Goal: Information Seeking & Learning: Learn about a topic

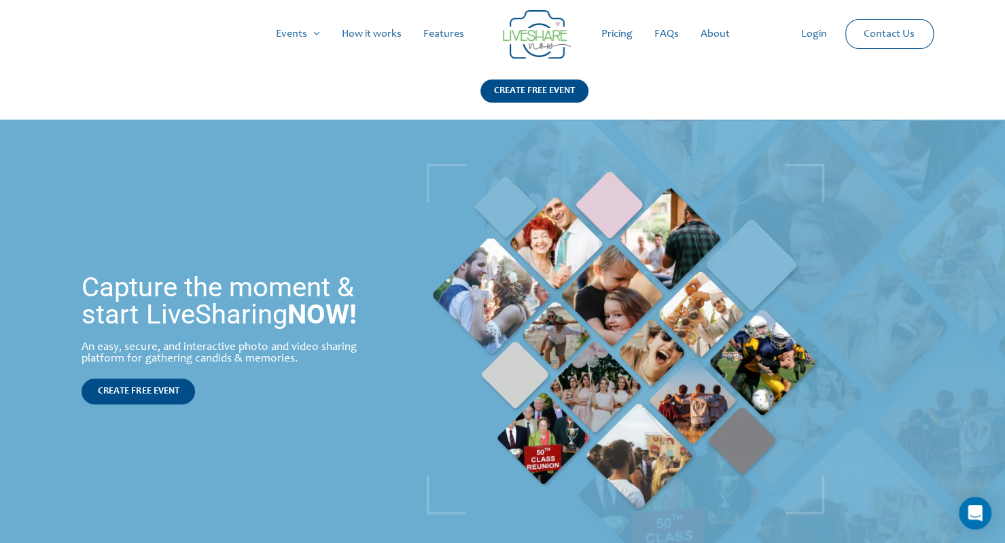
click at [620, 33] on link "Pricing" at bounding box center [616, 33] width 53 height 43
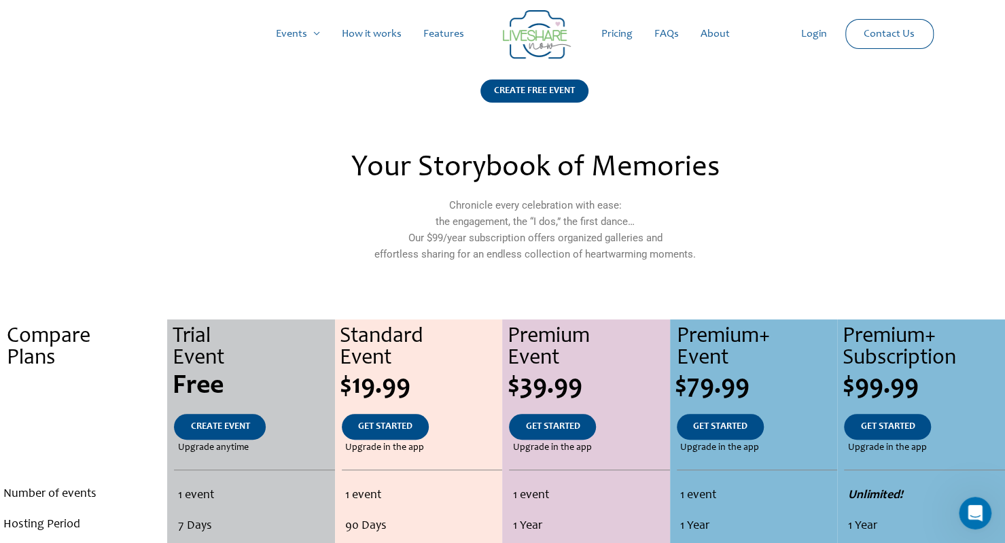
click at [816, 187] on div "Your Storybook of Memories Chronicle every celebration with ease: the engagemen…" at bounding box center [535, 216] width 602 height 139
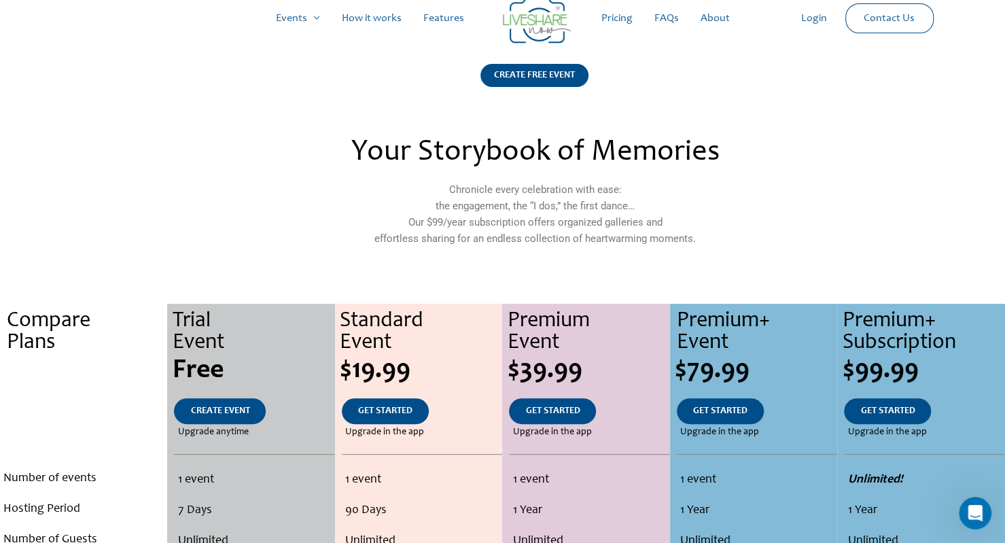
scroll to position [19, 0]
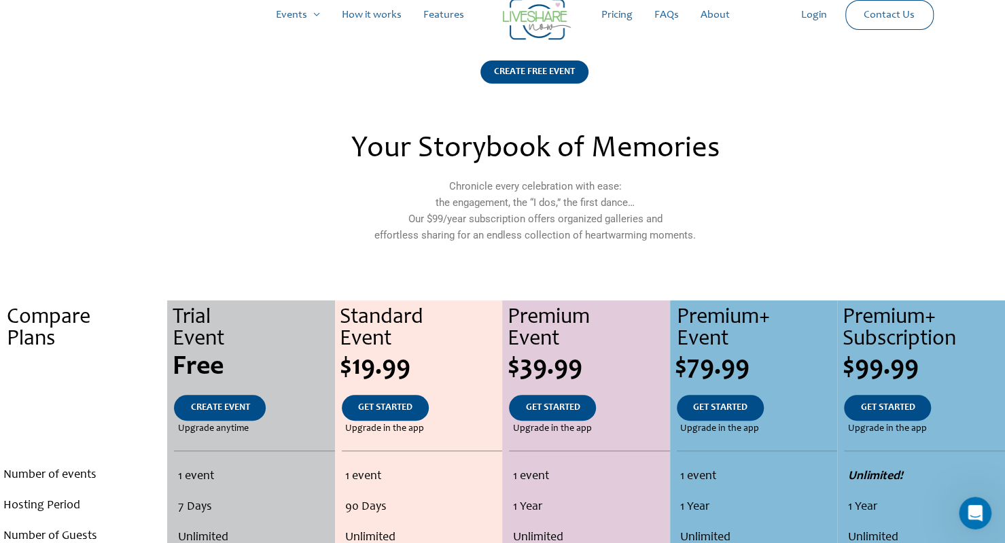
click at [383, 14] on link "How it works" at bounding box center [372, 14] width 82 height 43
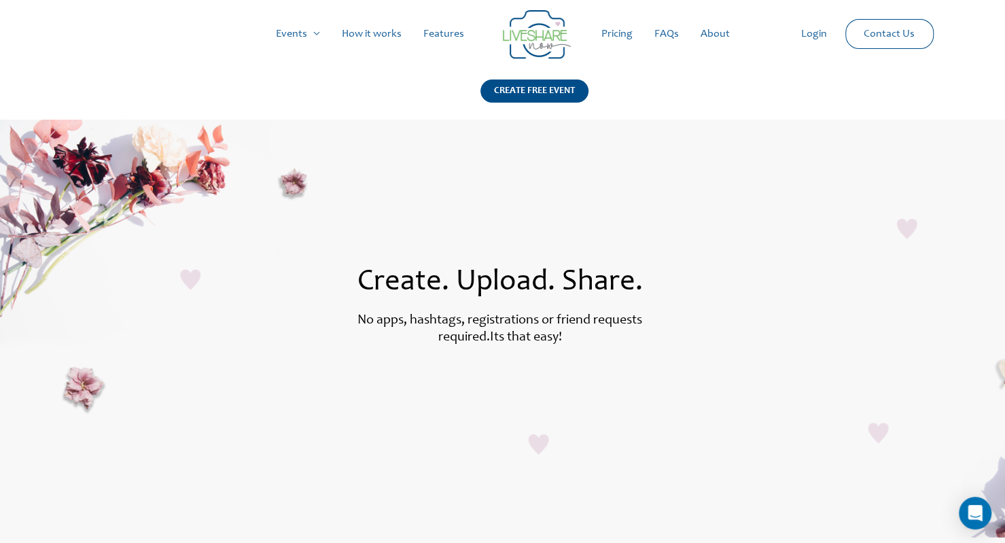
click at [437, 31] on link "Features" at bounding box center [443, 33] width 62 height 43
